Goal: Transaction & Acquisition: Purchase product/service

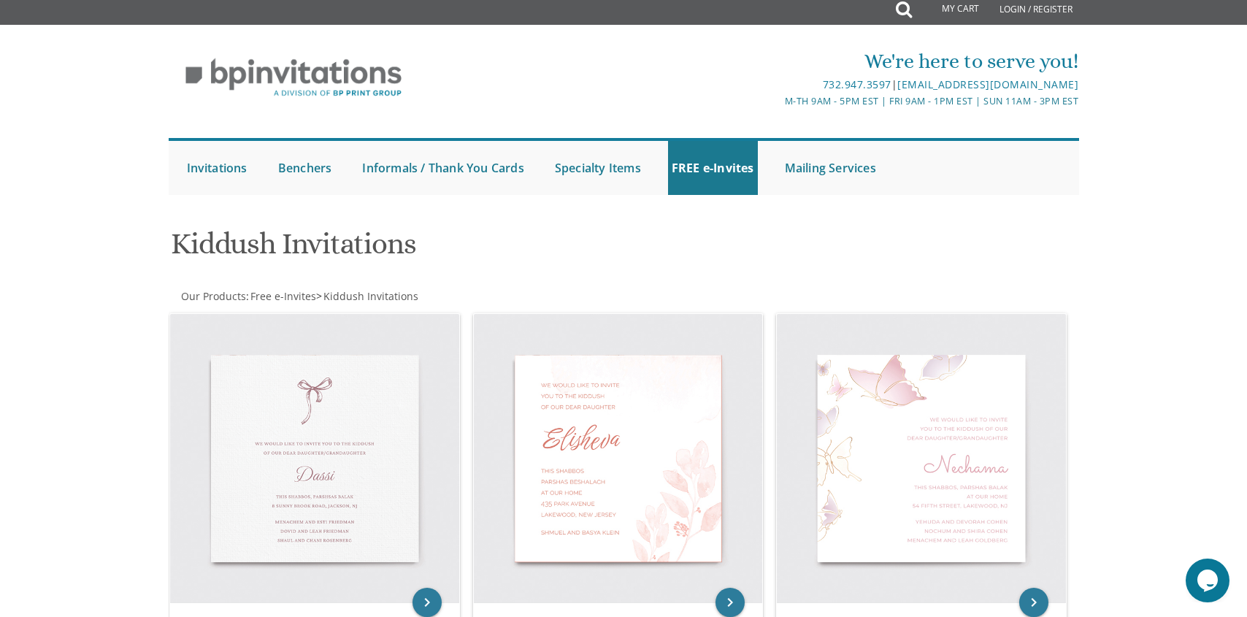
scroll to position [9, 0]
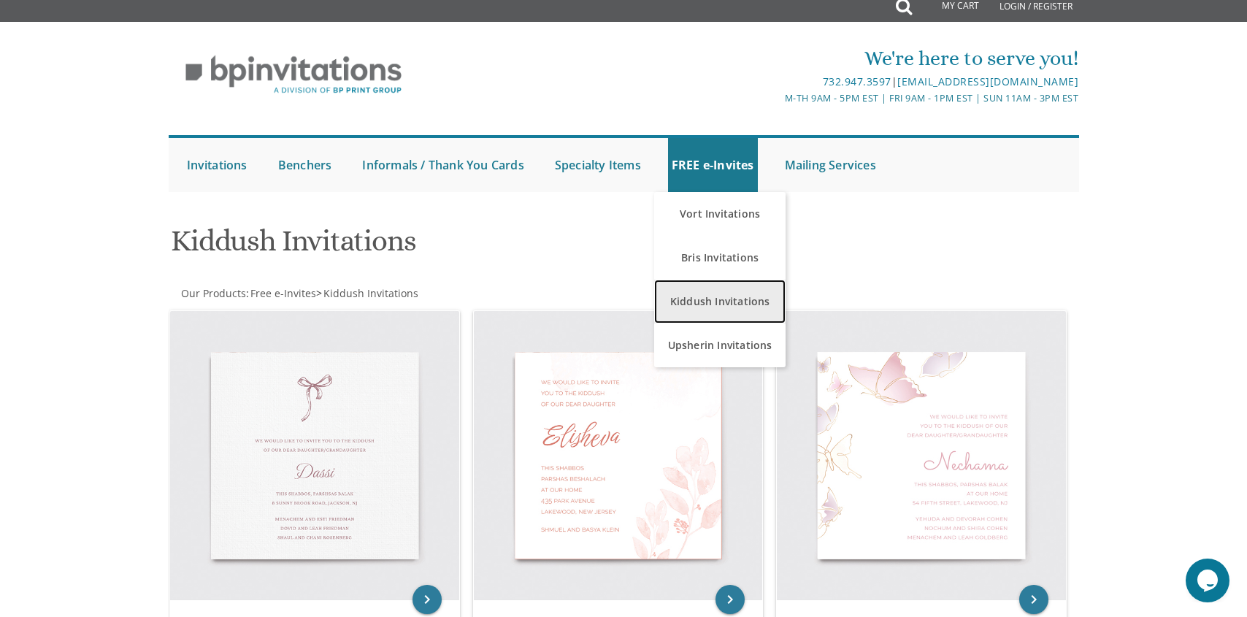
click at [744, 309] on link "Kiddush Invitations" at bounding box center [719, 302] width 131 height 44
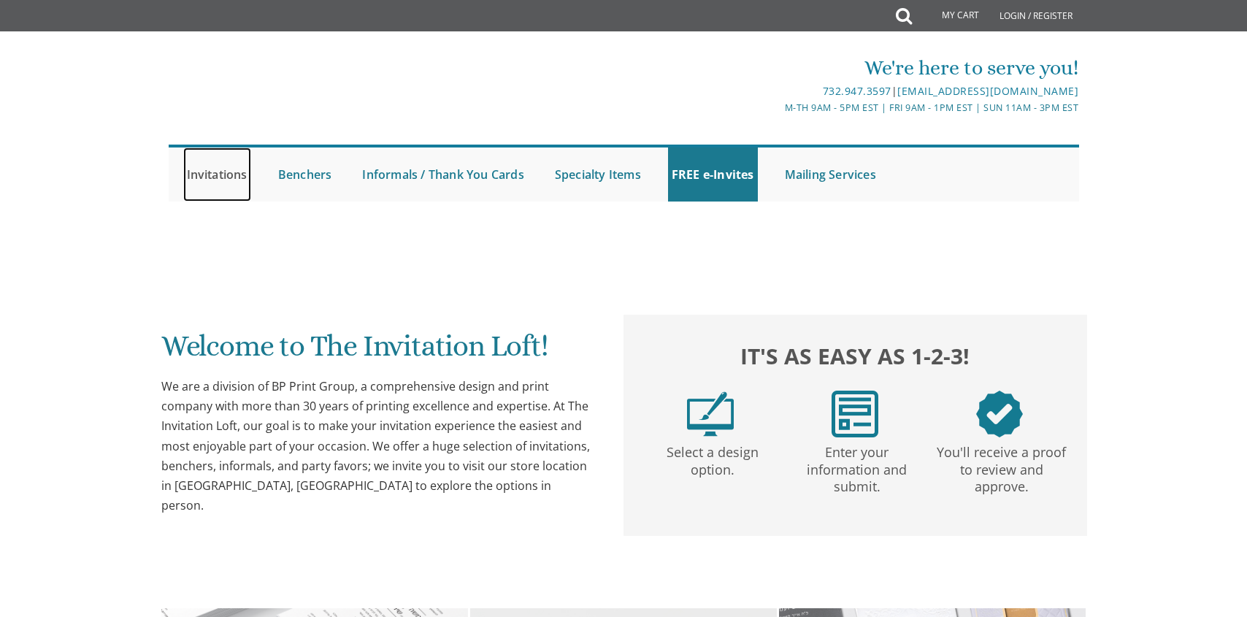
click at [226, 177] on link "Invitations" at bounding box center [217, 175] width 68 height 54
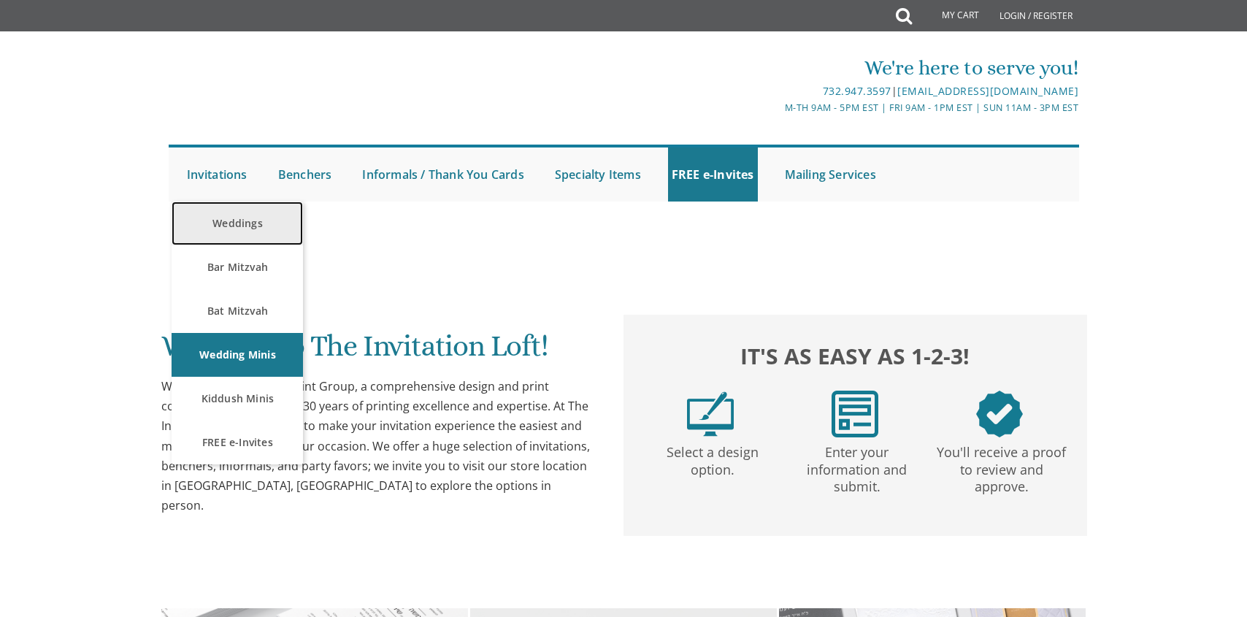
click at [230, 232] on link "Weddings" at bounding box center [237, 224] width 131 height 44
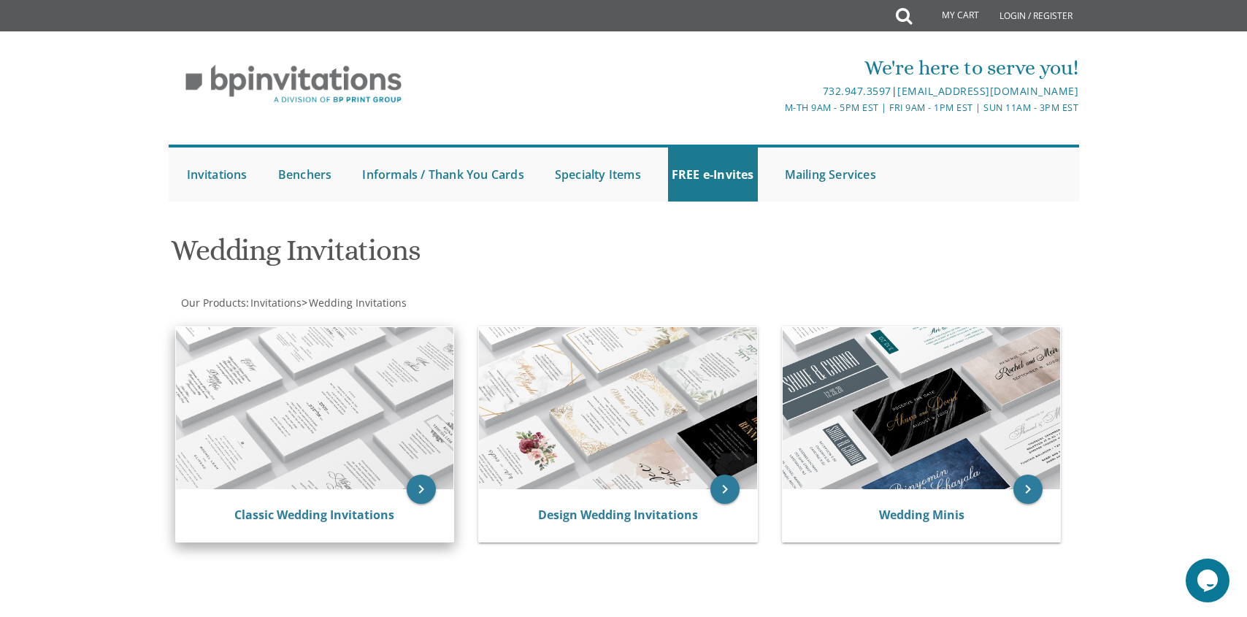
click at [255, 424] on img at bounding box center [315, 408] width 278 height 162
click at [421, 487] on icon "keyboard_arrow_right" at bounding box center [421, 489] width 29 height 29
click at [333, 517] on link "Classic Wedding Invitations" at bounding box center [314, 515] width 160 height 16
click at [280, 517] on link "Classic Wedding Invitations" at bounding box center [314, 515] width 160 height 16
click at [423, 495] on icon "keyboard_arrow_right" at bounding box center [421, 489] width 29 height 29
